Goal: Submit feedback/report problem

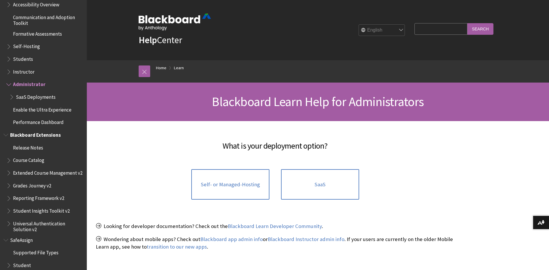
scroll to position [461, 0]
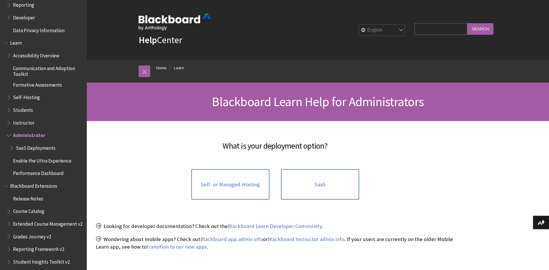
drag, startPoint x: 73, startPoint y: 147, endPoint x: 64, endPoint y: 117, distance: 31.9
click at [99, 125] on div "What is your deployment option? Self- or Managed-Hosting SaaS Looking for devel…" at bounding box center [275, 194] width 370 height 146
click at [27, 112] on span "Students" at bounding box center [23, 109] width 20 height 8
click at [21, 111] on span "Students" at bounding box center [23, 109] width 21 height 8
click at [17, 110] on span "Students" at bounding box center [23, 109] width 21 height 8
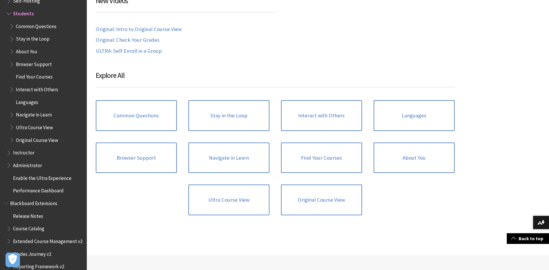
scroll to position [550, 0]
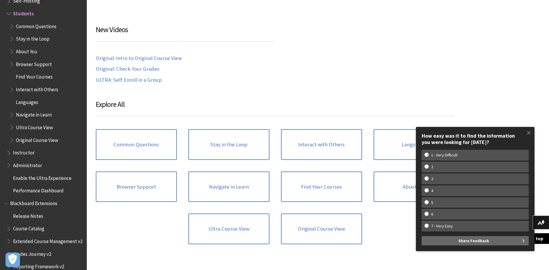
click at [322, 104] on h3 "Explore All" at bounding box center [275, 107] width 359 height 17
click at [477, 154] on w-span "1 - Very Difficult" at bounding box center [474, 154] width 101 height 5
click at [428, 154] on input "1 - Very Difficult" at bounding box center [426, 154] width 4 height 4
radio input "true"
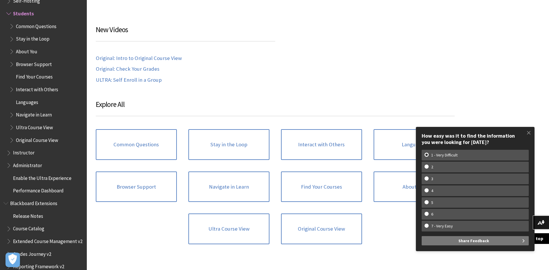
click at [487, 242] on span "Share Feedback" at bounding box center [473, 240] width 31 height 9
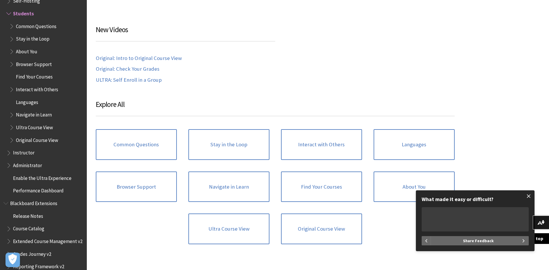
click at [530, 196] on span at bounding box center [528, 196] width 12 height 12
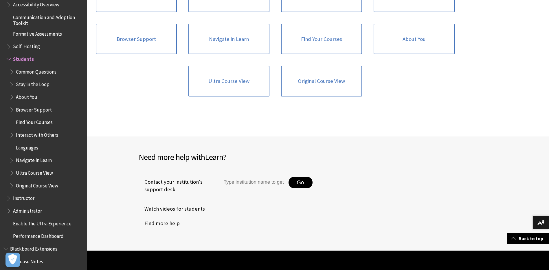
scroll to position [521, 0]
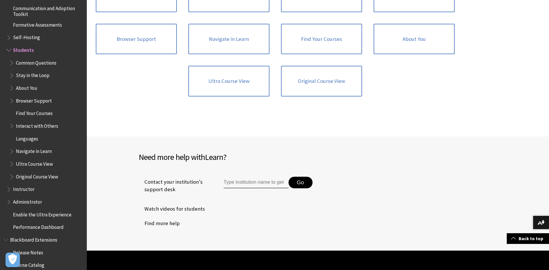
click at [32, 204] on span "Administrator" at bounding box center [27, 201] width 29 height 8
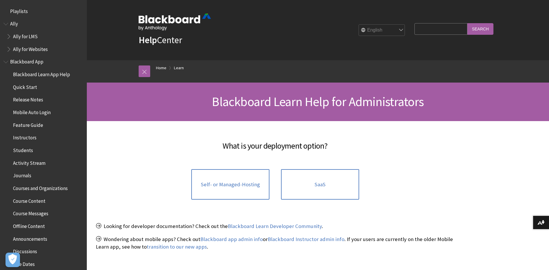
scroll to position [547, 0]
